Goal: Task Accomplishment & Management: Use online tool/utility

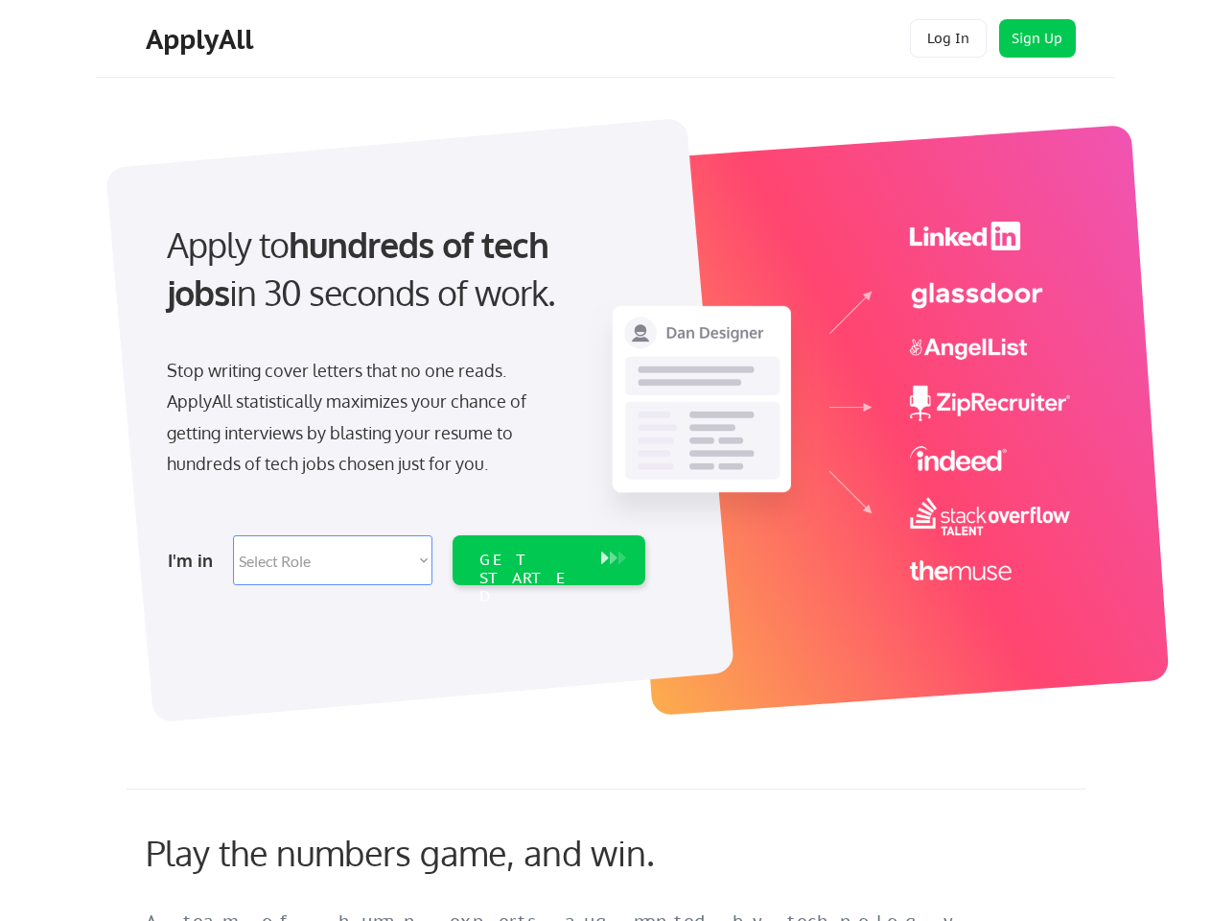
click at [605, 460] on div "Apply to hundreds of tech jobs in 30 seconds of work. Stop writing cover letter…" at bounding box center [404, 397] width 536 height 392
click at [608, 410] on div "Apply to hundreds of tech jobs in 30 seconds of work. Stop writing cover letter…" at bounding box center [404, 397] width 536 height 392
click at [404, 397] on div "Stop writing cover letters that no one reads. ApplyAll statistically maximizes …" at bounding box center [364, 417] width 394 height 125
click at [402, 285] on div "Apply to hundreds of tech jobs in 30 seconds of work." at bounding box center [402, 269] width 471 height 97
click at [364, 421] on div "Stop writing cover letters that no one reads. ApplyAll statistically maximizes …" at bounding box center [364, 417] width 394 height 125
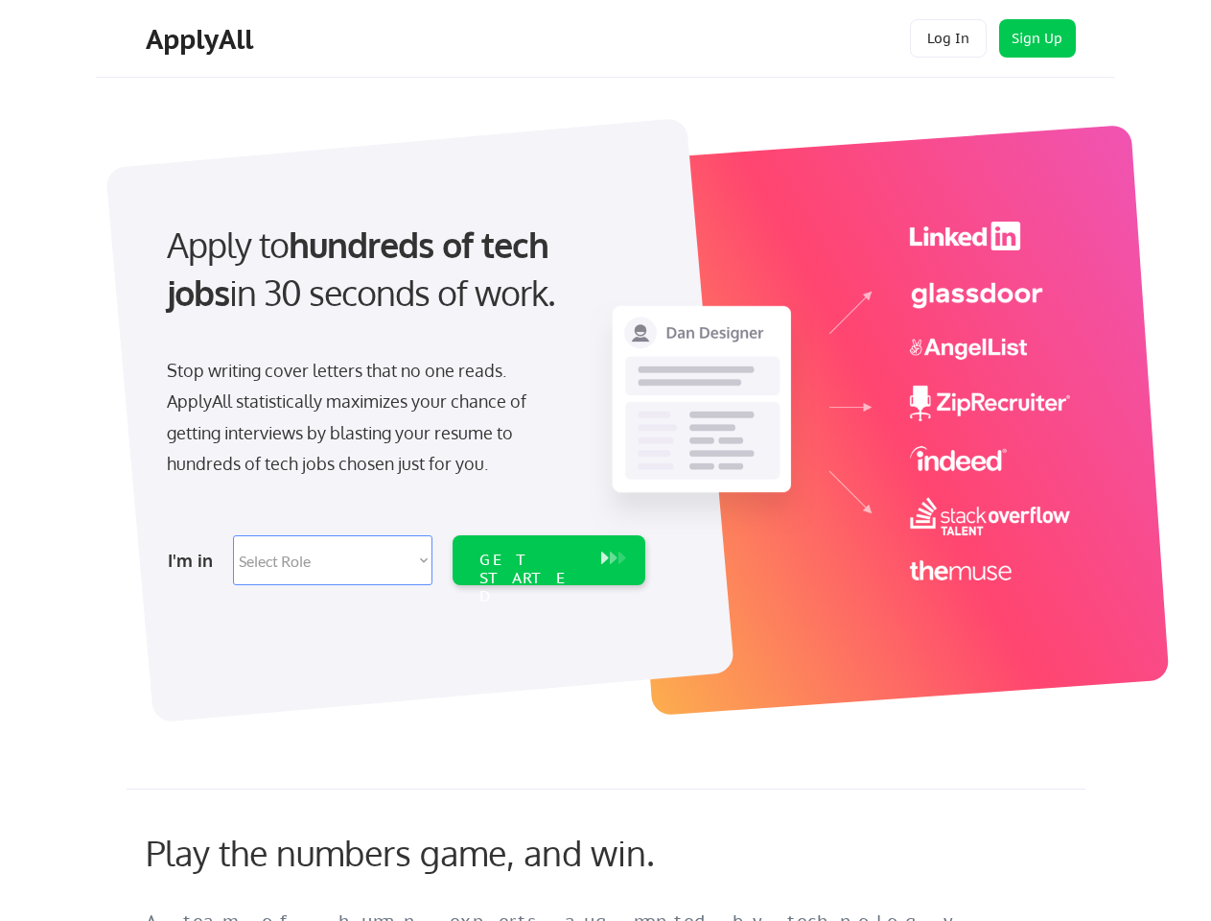
click at [404, 560] on select "Select Role Software Engineering Product Management Customer Success Sales UI/U…" at bounding box center [333, 560] width 200 height 50
click at [195, 560] on div "I'm in" at bounding box center [195, 560] width 54 height 31
click at [333, 560] on select "Select Role Software Engineering Product Management Customer Success Sales UI/U…" at bounding box center [333, 560] width 200 height 50
click at [549, 560] on div "GET STARTED" at bounding box center [531, 579] width 103 height 56
